Goal: Transaction & Acquisition: Obtain resource

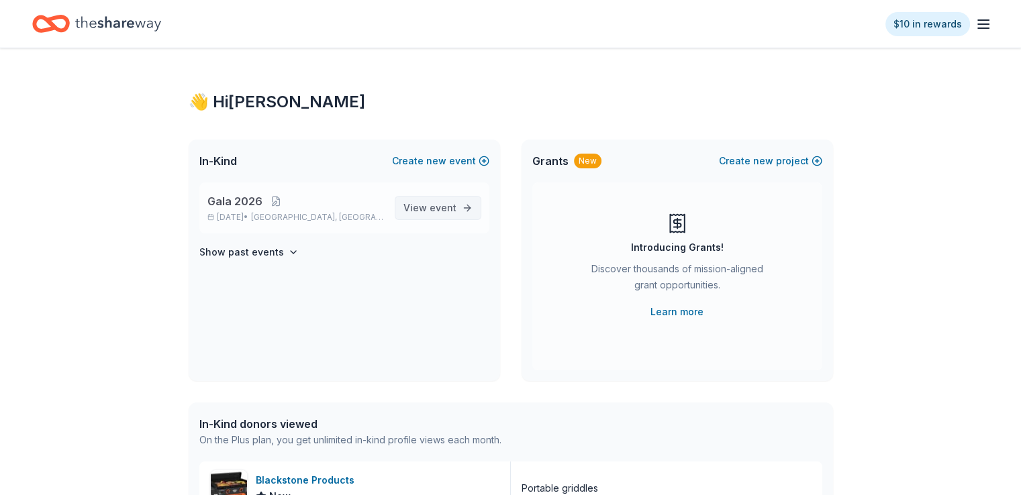
click at [438, 207] on span "event" at bounding box center [443, 207] width 27 height 11
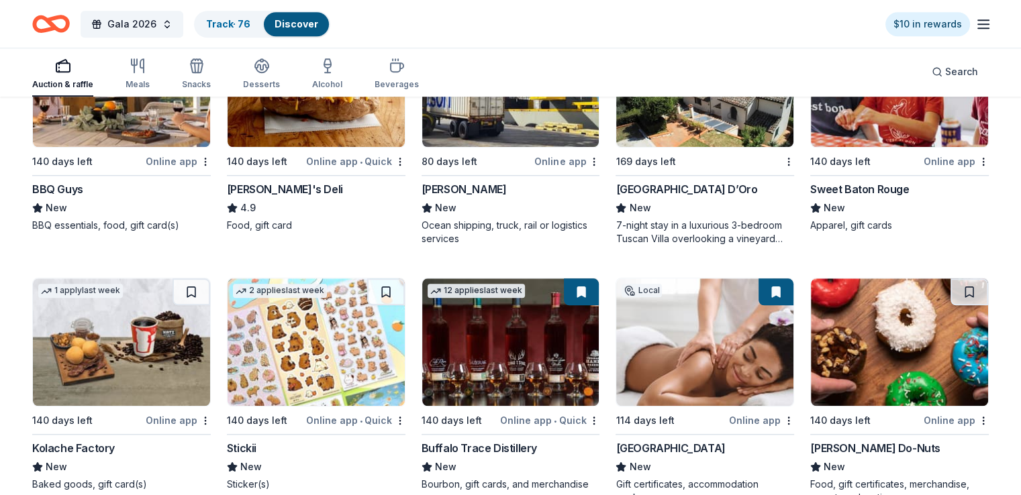
scroll to position [1380, 0]
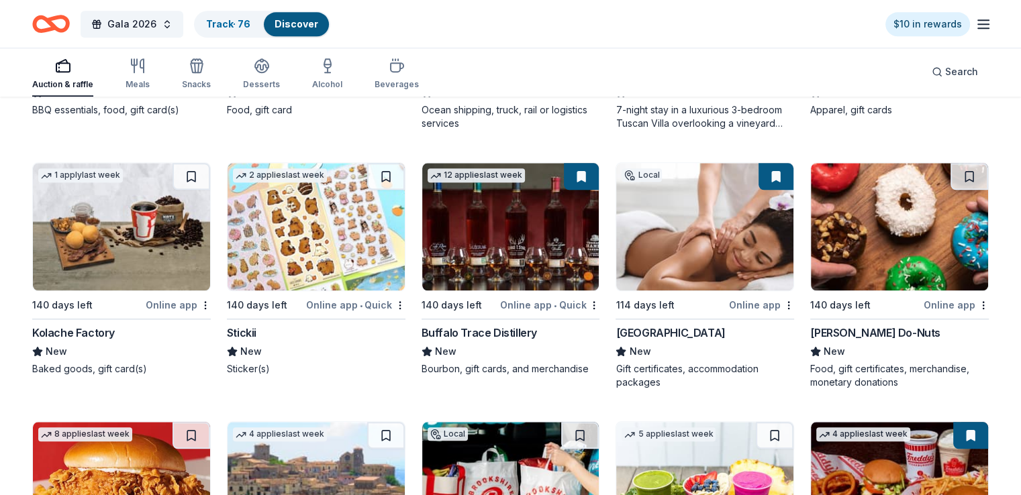
drag, startPoint x: 651, startPoint y: 54, endPoint x: 507, endPoint y: 156, distance: 176.8
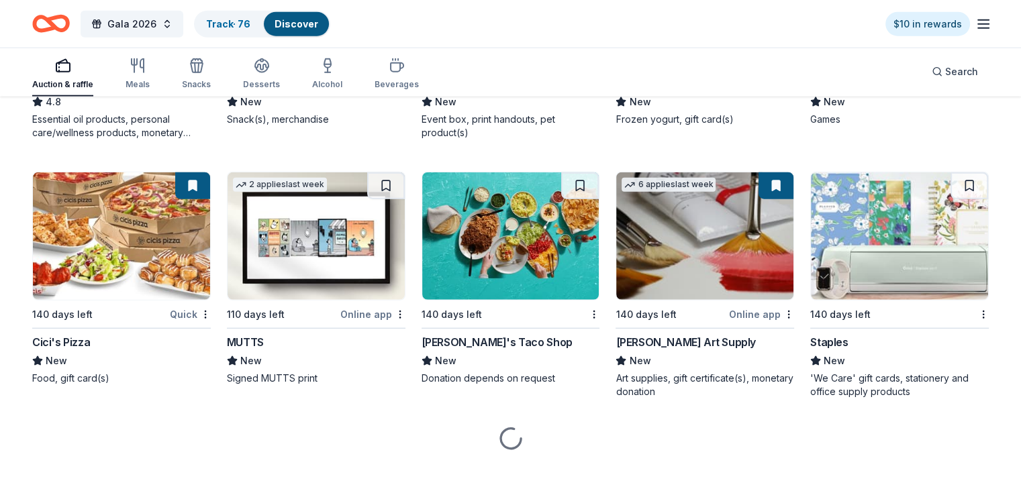
scroll to position [3425, 0]
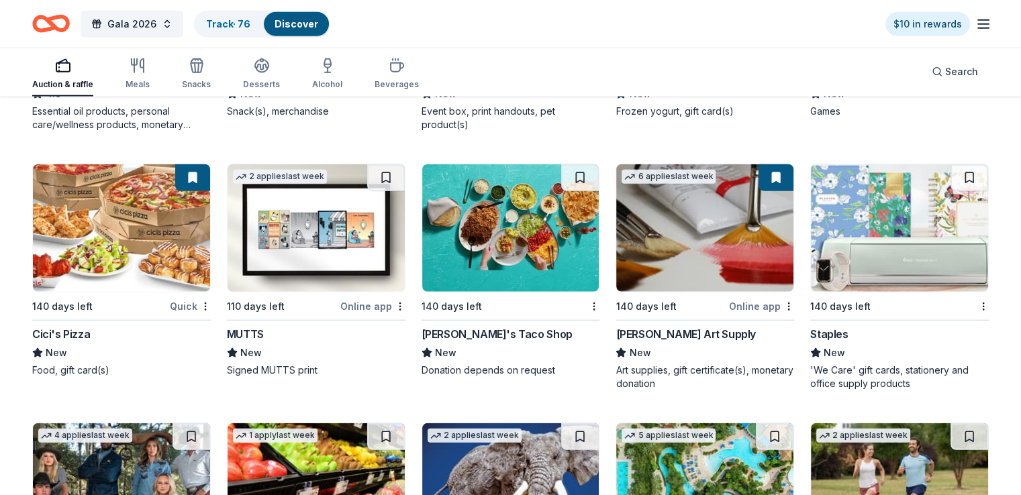
click at [330, 235] on img at bounding box center [316, 228] width 177 height 128
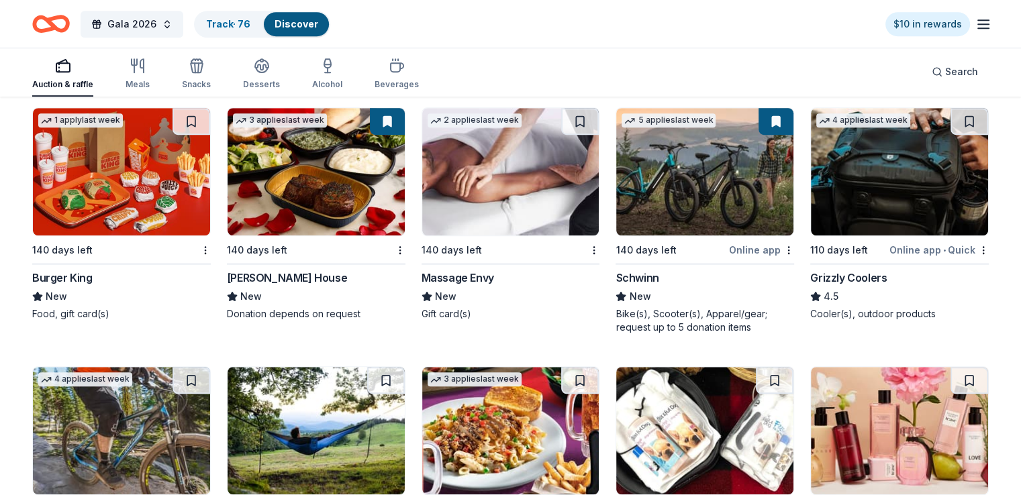
scroll to position [5786, 0]
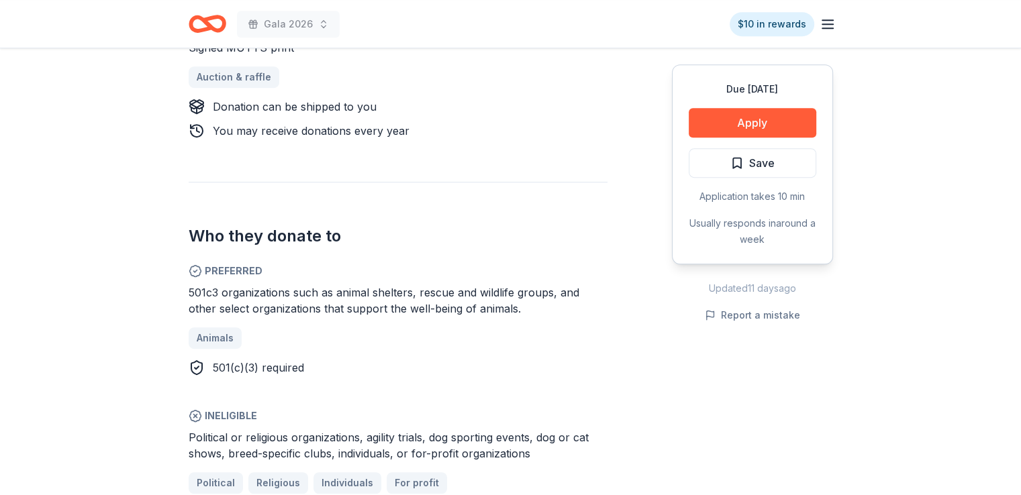
scroll to position [671, 0]
